Goal: Task Accomplishment & Management: Complete application form

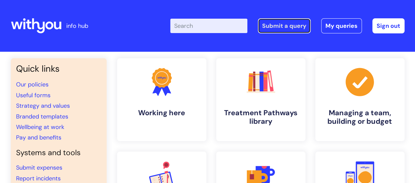
click at [287, 26] on link "Submit a query" at bounding box center [284, 25] width 53 height 15
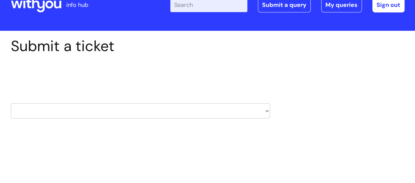
scroll to position [28, 0]
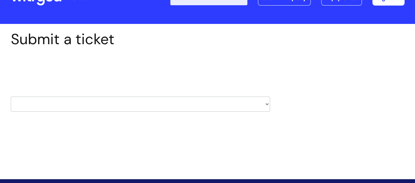
click at [266, 103] on select "HR / People IT and Support Clinical Drug Alerts Finance Accounts Data Support T…" at bounding box center [140, 104] width 259 height 15
select select "hr_/_people"
click at [11, 97] on select "HR / People IT and Support Clinical Drug Alerts Finance Accounts Data Support T…" at bounding box center [140, 104] width 259 height 15
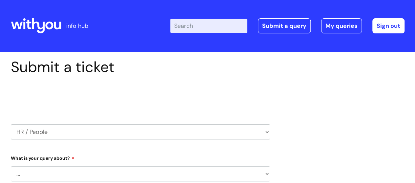
select select "80004286540"
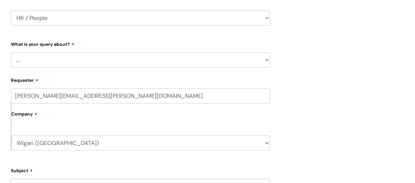
scroll to position [123, 0]
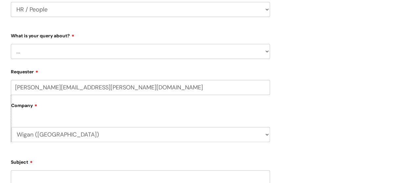
click at [266, 53] on select "... Absence Query Holiday Query Employee change request General HR Query iTrent…" at bounding box center [140, 51] width 259 height 15
select select "Absence Query"
click at [11, 44] on select "... Absence Query Holiday Query Employee change request General HR Query iTrent…" at bounding box center [140, 51] width 259 height 15
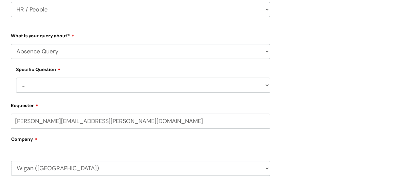
click at [265, 86] on select "... Bank holiday query Holiday query Maternity Other absence query Paternity Sh…" at bounding box center [143, 85] width 254 height 15
select select "Sickness query"
click at [16, 78] on select "... Bank holiday query Holiday query Maternity Other absence query Paternity Sh…" at bounding box center [143, 85] width 254 height 15
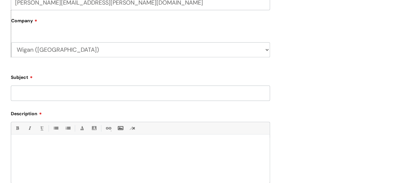
scroll to position [251, 0]
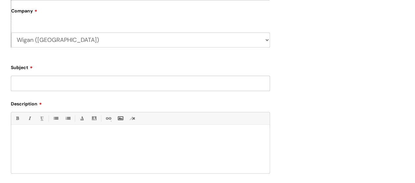
click at [54, 87] on input "Subject" at bounding box center [140, 83] width 259 height 15
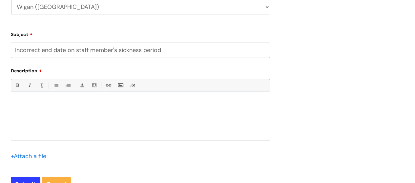
scroll to position [285, 0]
type input "Incorrect end date on staff member's sickness period"
click at [31, 101] on p at bounding box center [140, 102] width 248 height 6
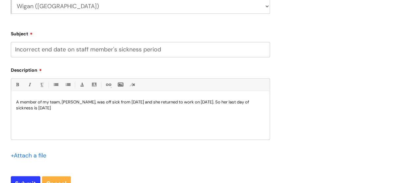
click at [195, 103] on p "A member of my team, [PERSON_NAME], was off sick from [DATE] and she returned t…" at bounding box center [140, 105] width 248 height 12
click at [62, 109] on p "A member of my team, [PERSON_NAME], was off sick from [DATE] and she returned t…" at bounding box center [140, 105] width 248 height 12
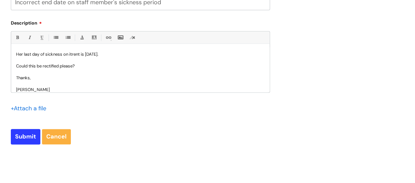
scroll to position [345, 0]
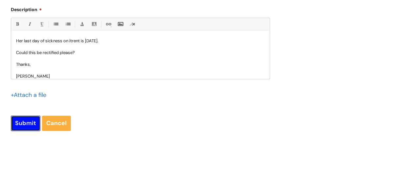
click at [33, 122] on input "Submit" at bounding box center [25, 123] width 29 height 15
type input "Please Wait..."
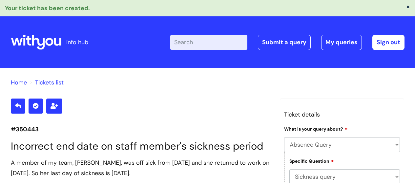
select select "Absence Query"
select select "Sickness query"
